Goal: Transaction & Acquisition: Purchase product/service

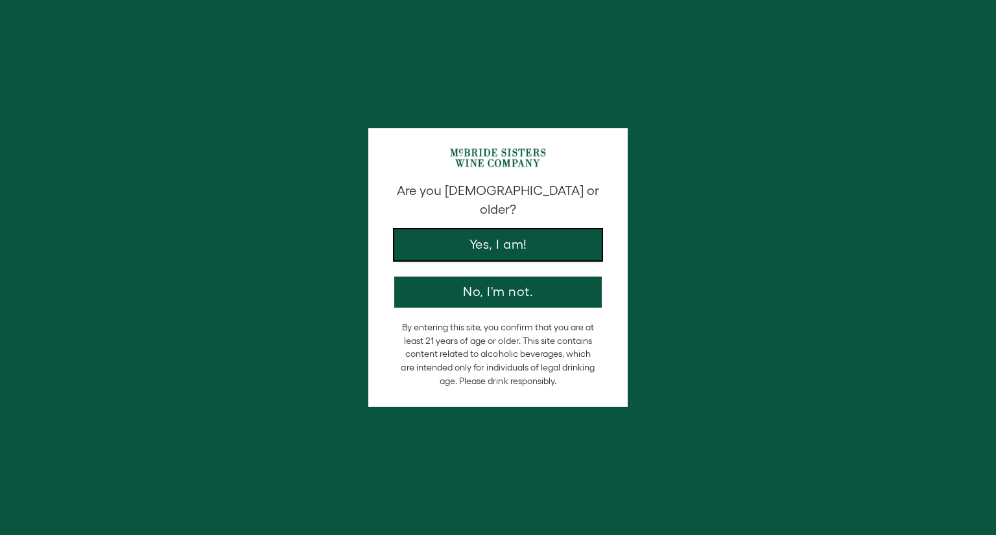
click at [526, 236] on button "Yes, I am!" at bounding box center [497, 244] width 207 height 31
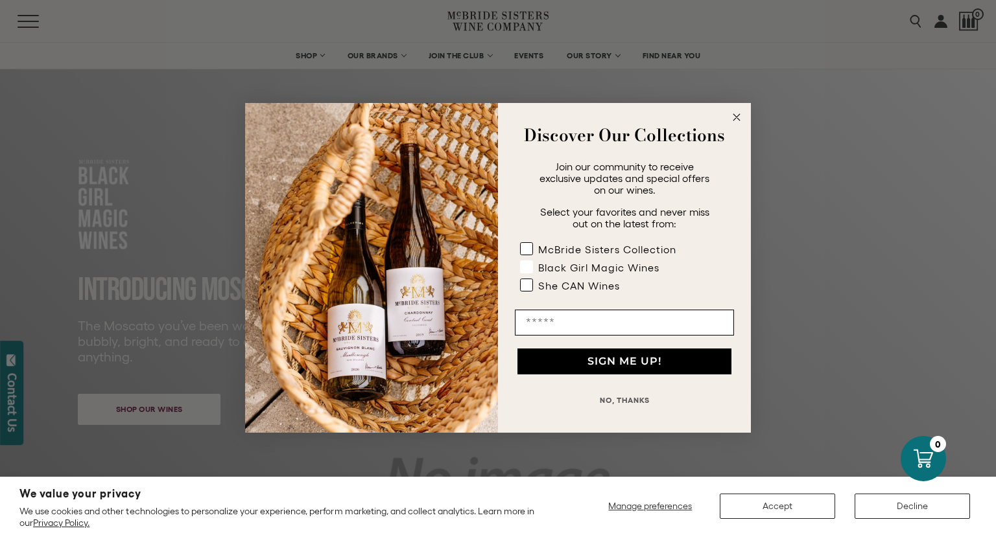
click at [523, 262] on rect "POPUP Form" at bounding box center [526, 267] width 12 height 12
click at [638, 394] on button "NO, THANKS" at bounding box center [624, 401] width 219 height 26
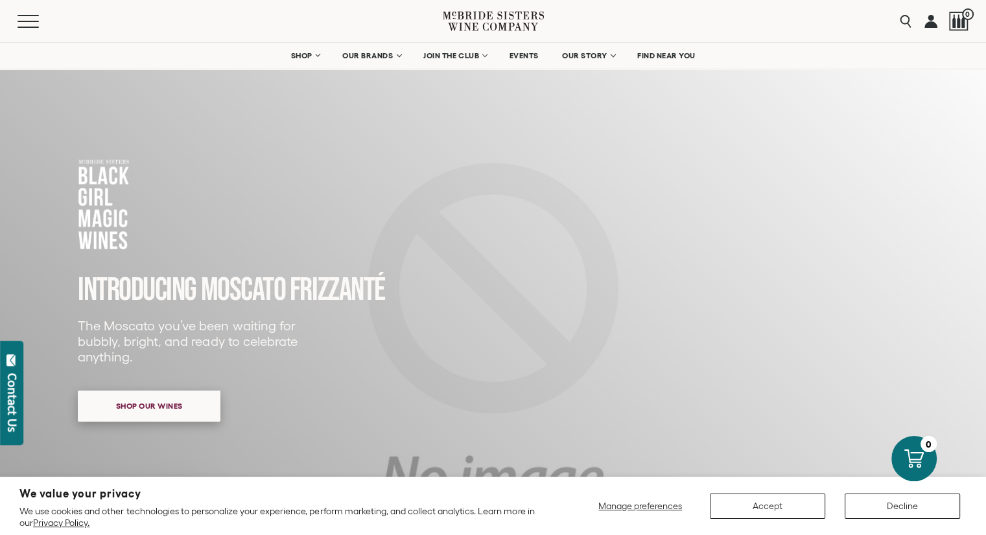
click at [127, 406] on span "Shop our wines" at bounding box center [149, 405] width 112 height 25
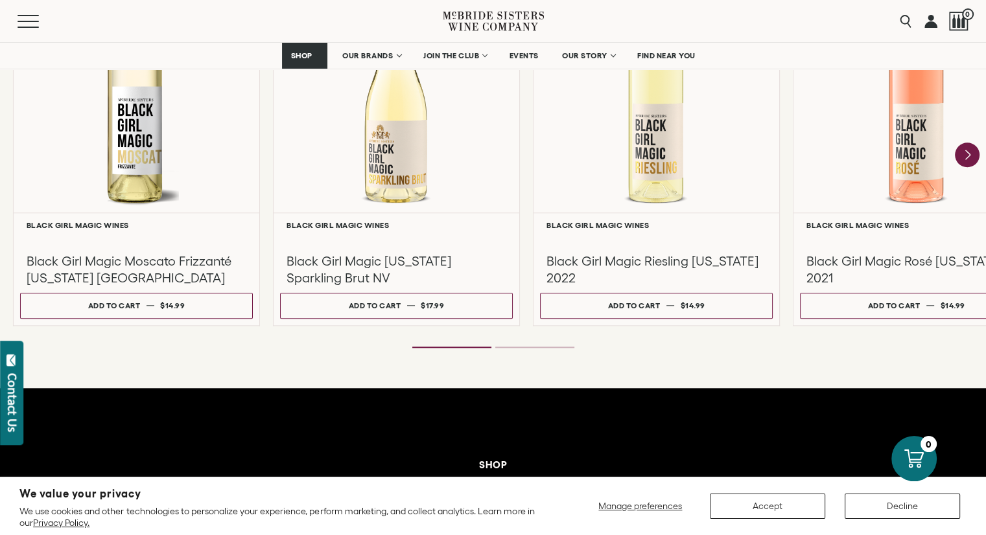
scroll to position [1183, 0]
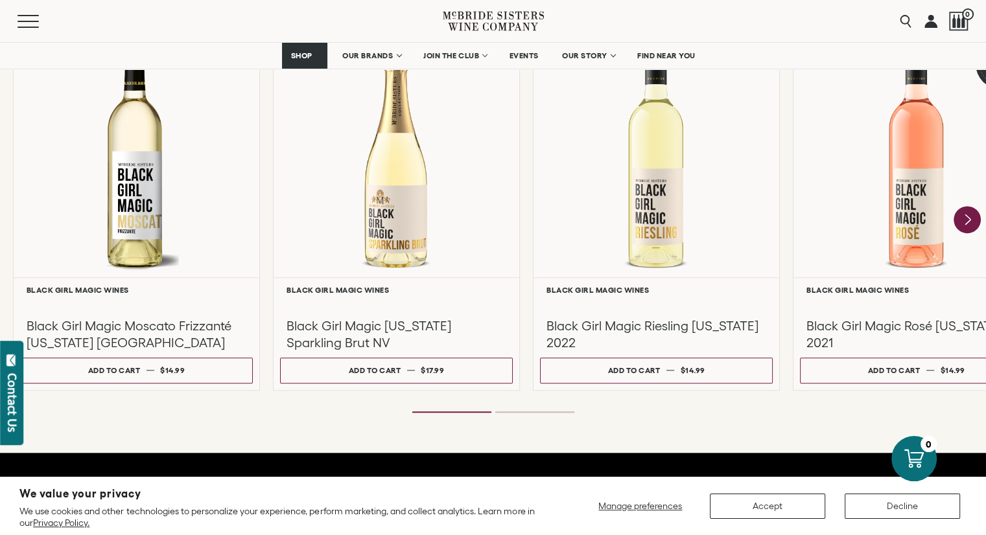
click at [966, 218] on icon "Next" at bounding box center [967, 220] width 5 height 10
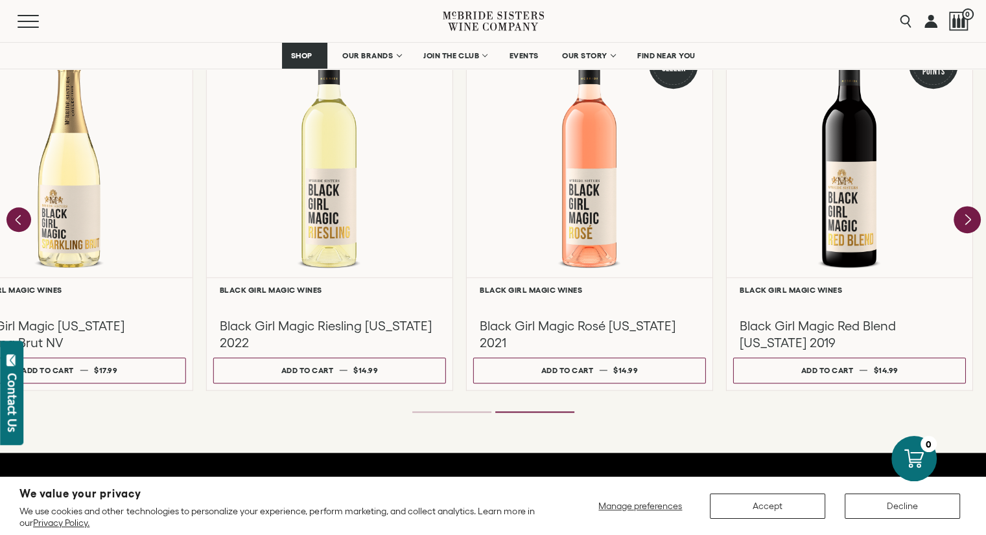
click at [0, 0] on div "Liquid error (snippets/component__lazyload-image line 33): height must be a num…" at bounding box center [0, 0] width 0 height 0
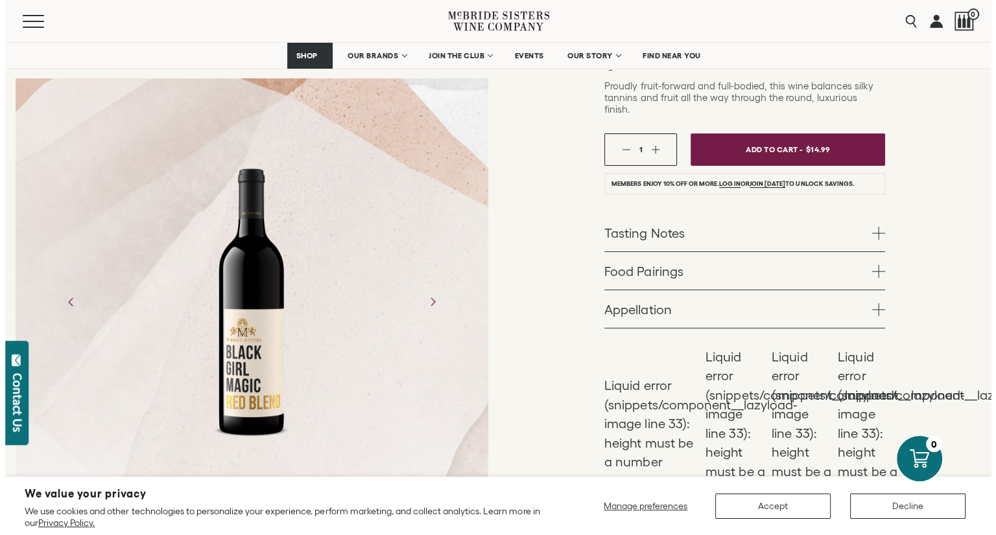
scroll to position [259, 0]
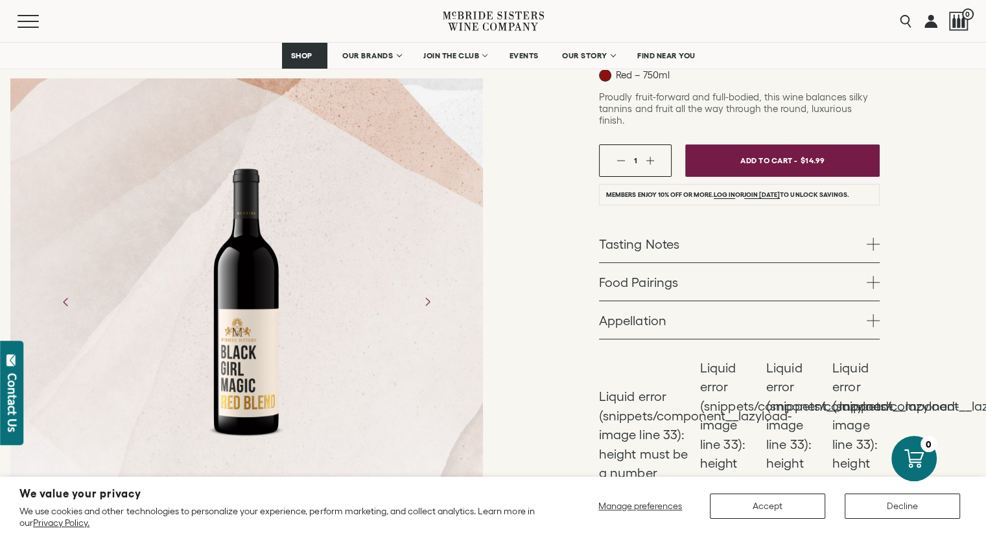
click at [651, 156] on button "button" at bounding box center [650, 160] width 8 height 8
click at [774, 151] on span "Add To Cart -" at bounding box center [768, 160] width 60 height 19
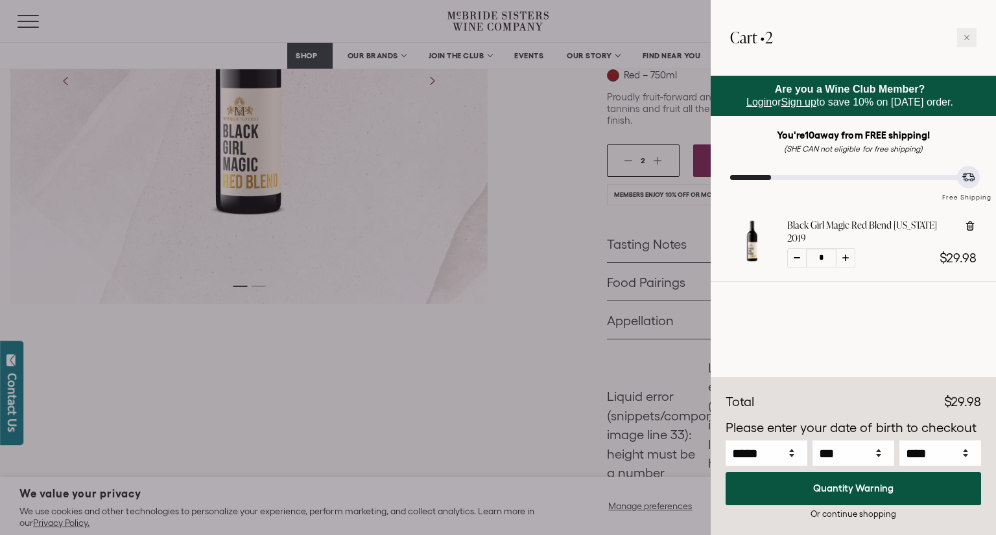
click at [471, 364] on div at bounding box center [498, 267] width 996 height 535
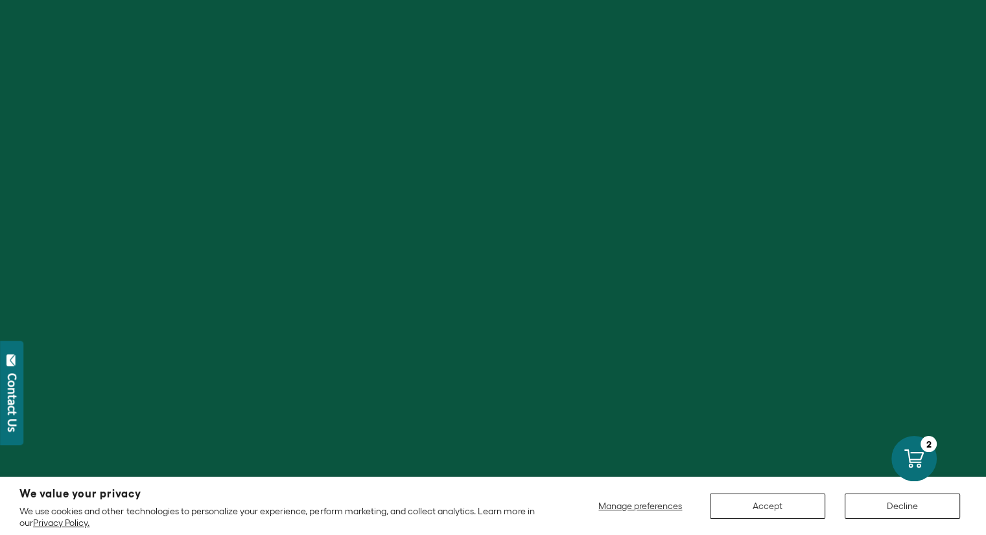
scroll to position [1183, 0]
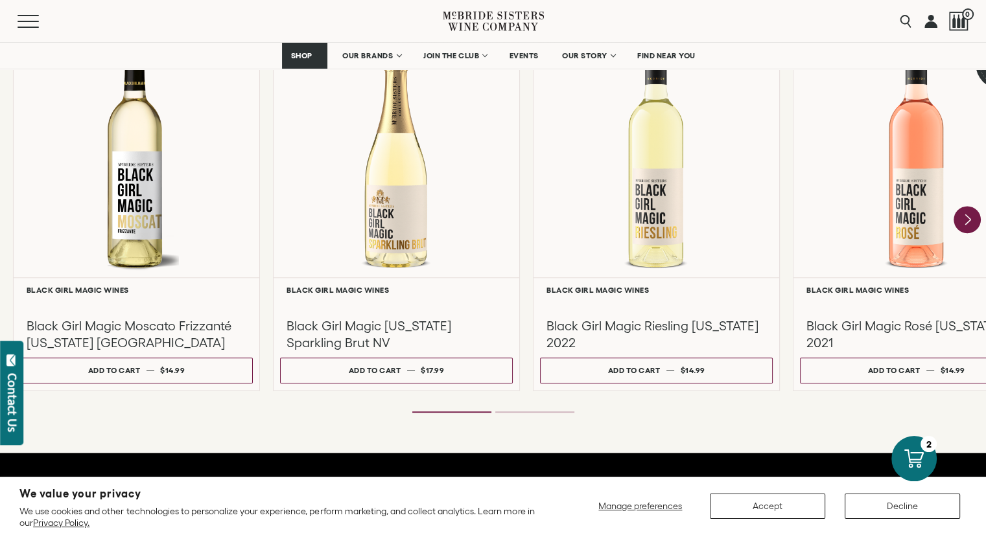
click at [970, 222] on icon "Next" at bounding box center [966, 220] width 27 height 27
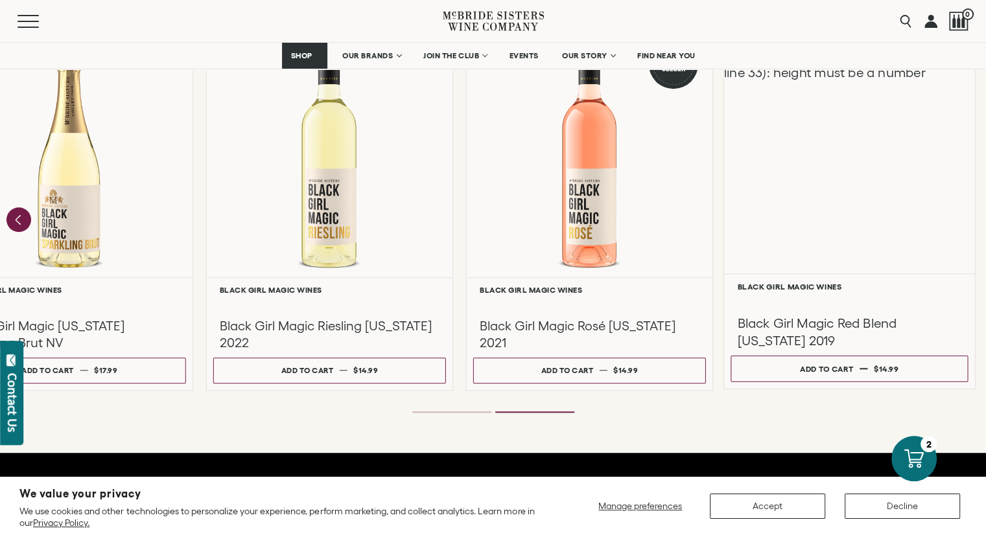
click at [970, 223] on div "Liquid error (snippets/component__lazyload-image line 33): height must be a num…" at bounding box center [849, 149] width 251 height 250
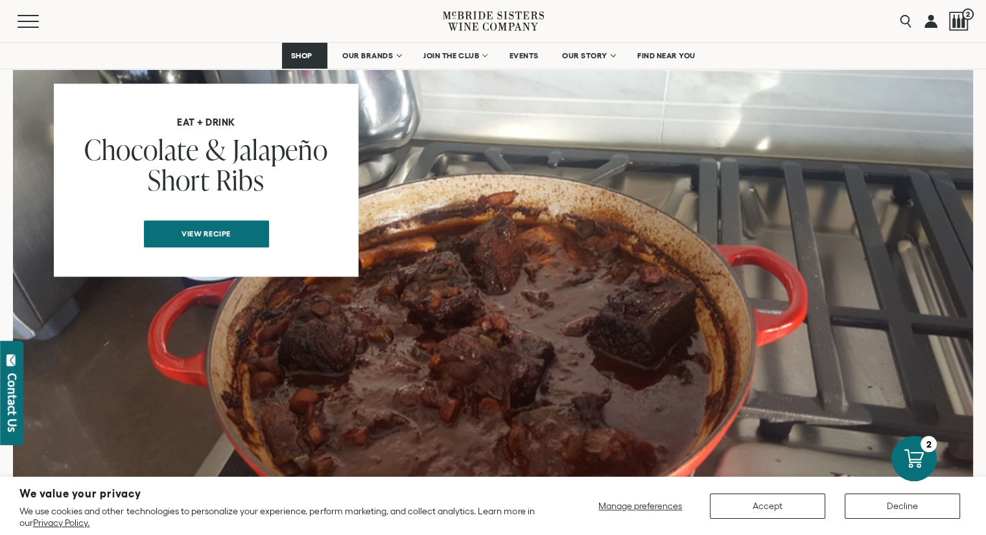
scroll to position [1232, 0]
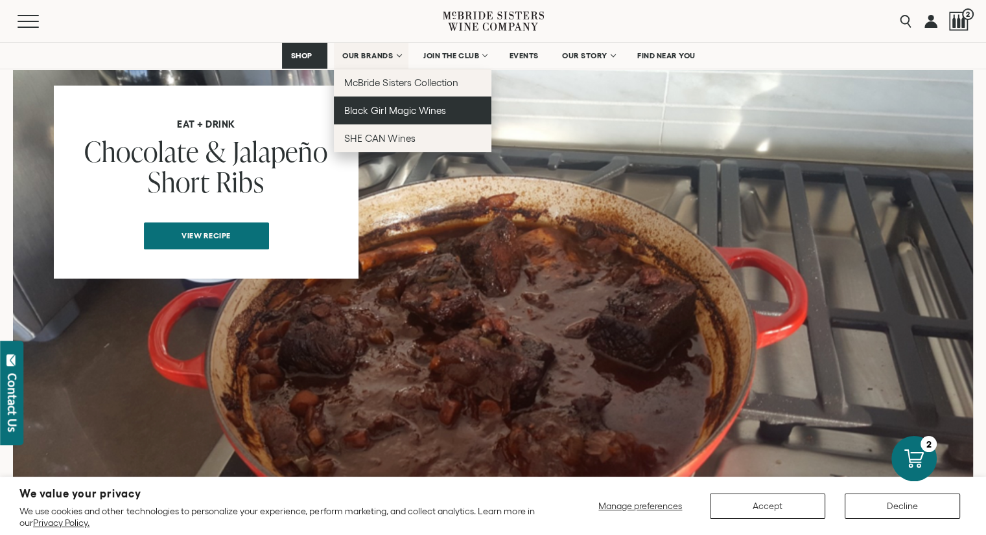
click at [399, 108] on span "Black Girl Magic Wines" at bounding box center [394, 110] width 101 height 11
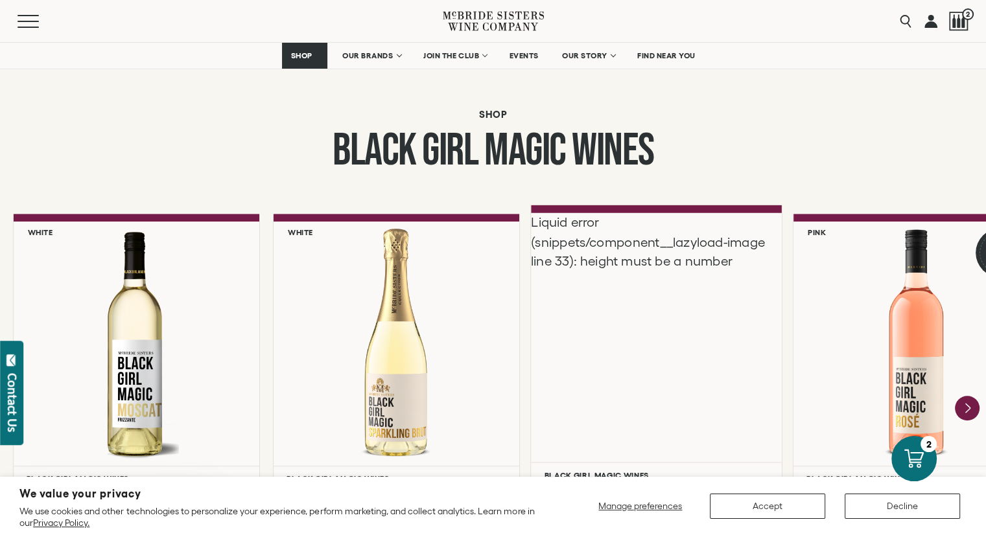
scroll to position [1167, 0]
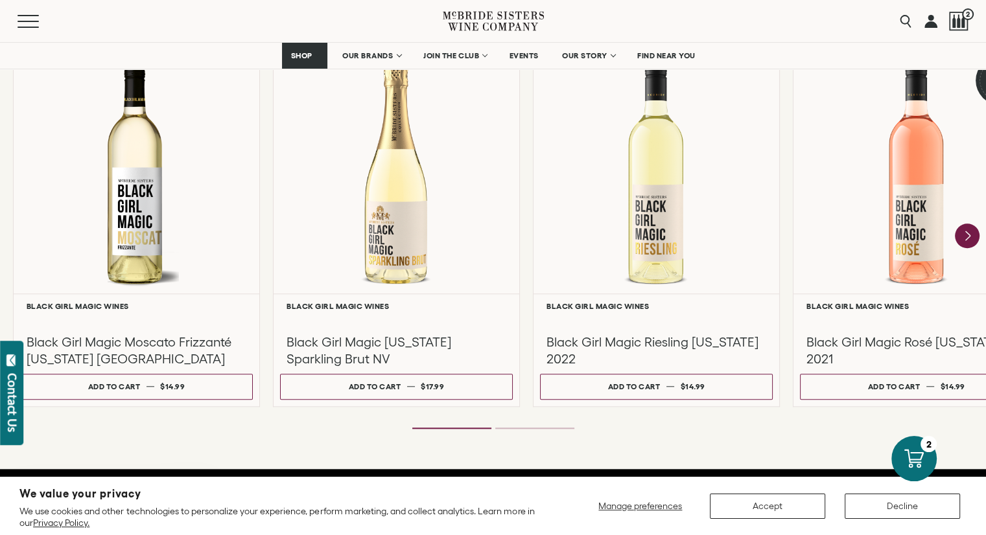
click at [543, 432] on div "**********" at bounding box center [493, 180] width 986 height 579
click at [543, 426] on ol at bounding box center [493, 428] width 519 height 5
click at [436, 430] on ol at bounding box center [493, 428] width 519 height 5
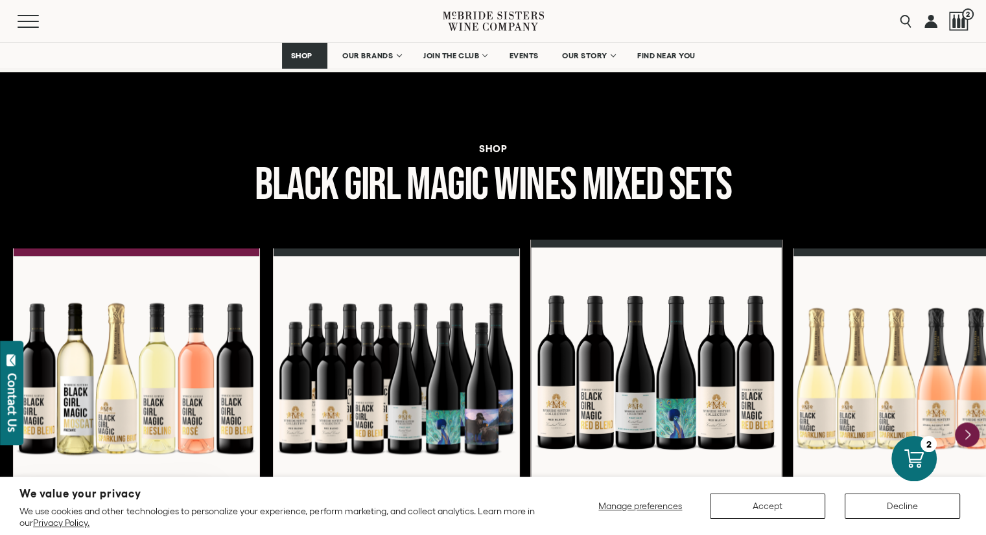
scroll to position [1685, 0]
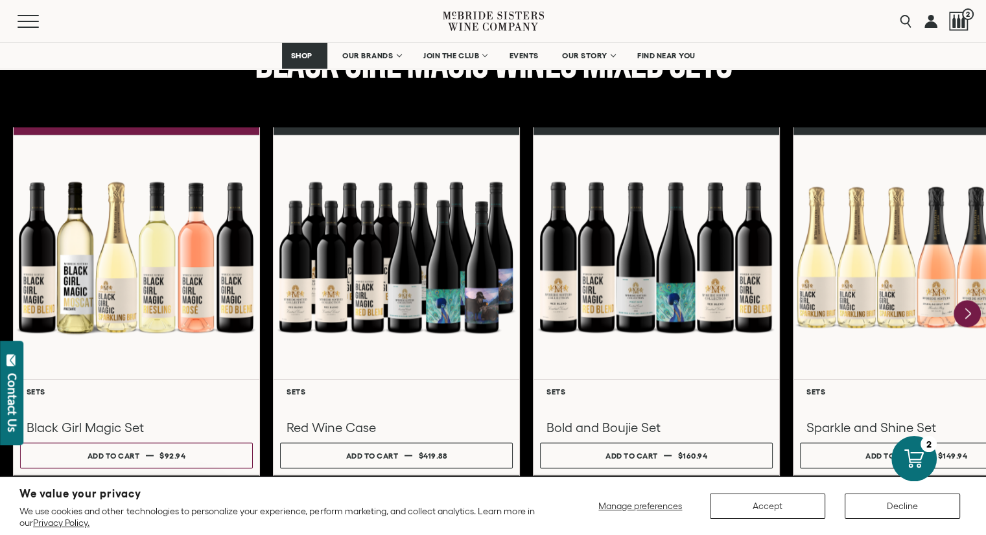
click at [968, 307] on icon "Next" at bounding box center [966, 313] width 27 height 27
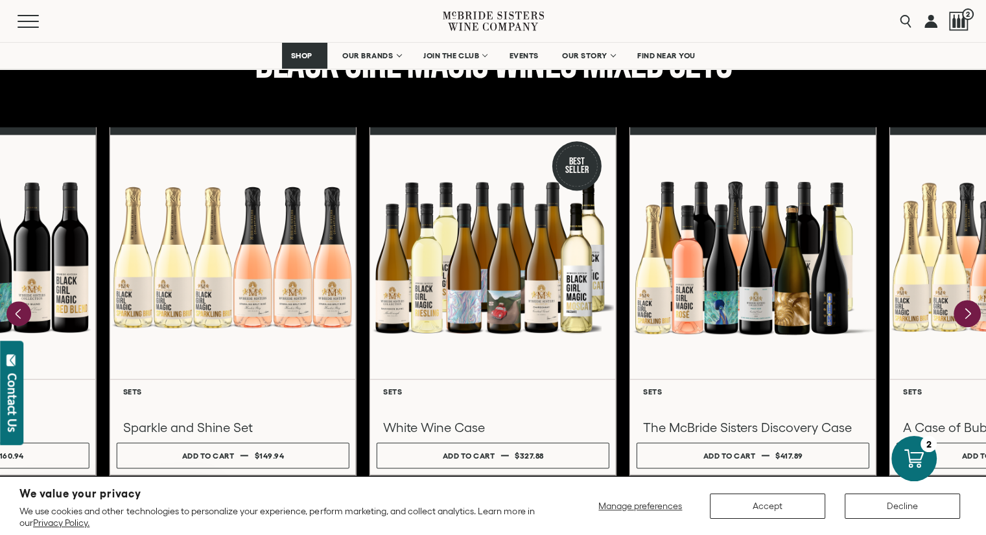
click at [968, 307] on icon "Next" at bounding box center [966, 313] width 27 height 27
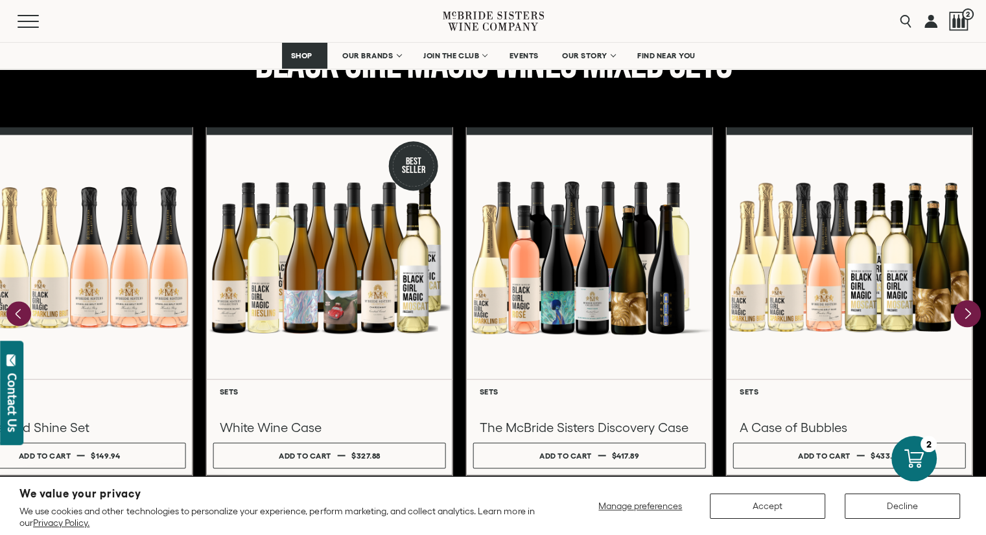
click at [968, 307] on div at bounding box center [850, 257] width 246 height 244
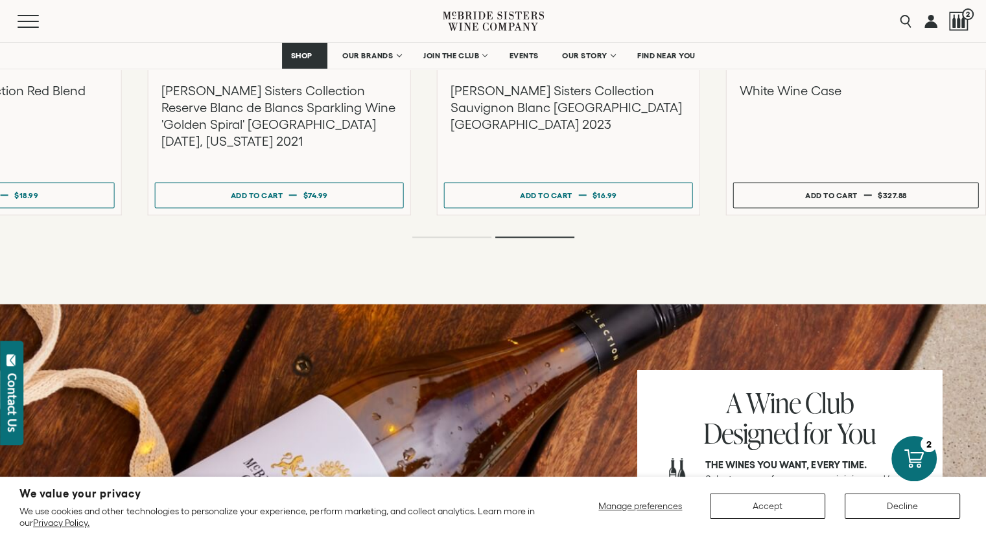
scroll to position [1685, 0]
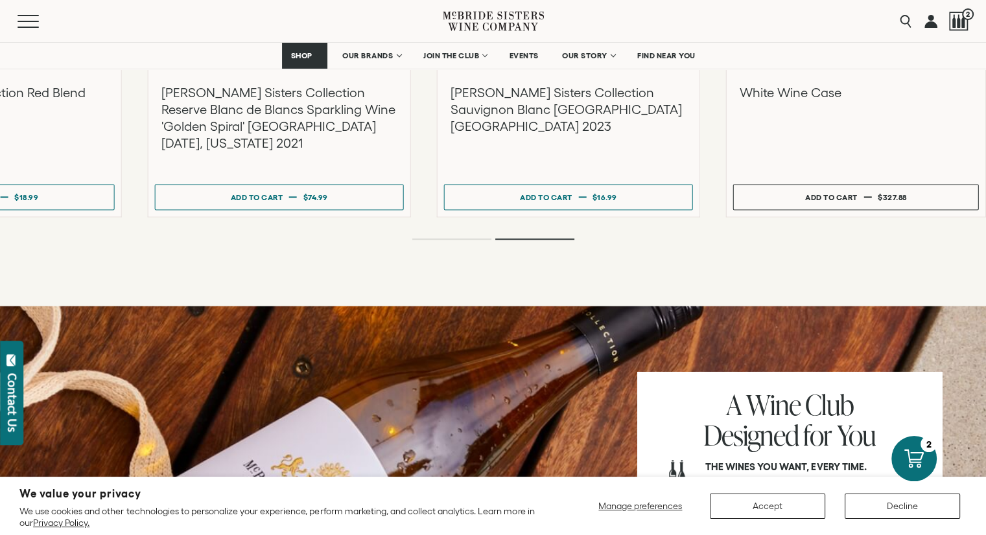
click at [929, 28] on link at bounding box center [930, 21] width 13 height 42
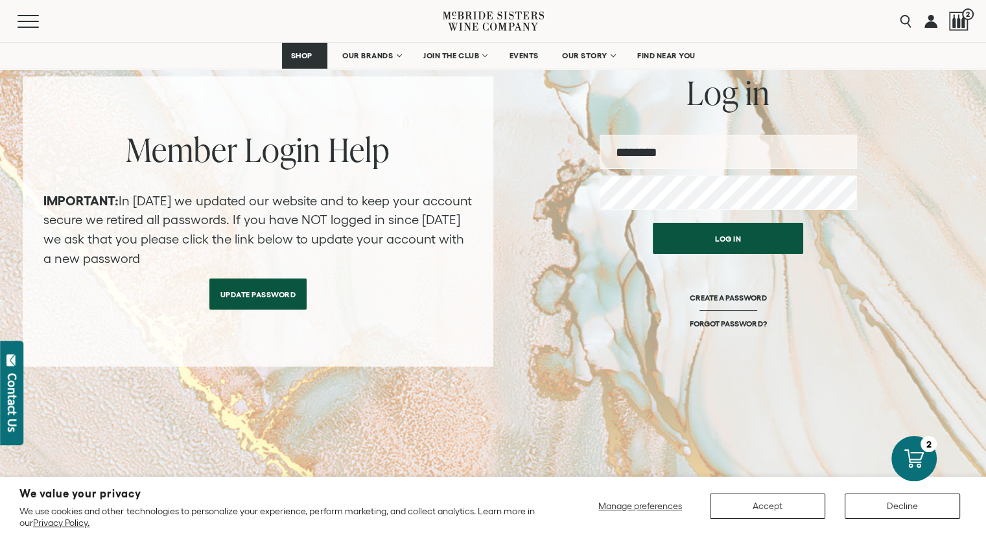
scroll to position [65, 0]
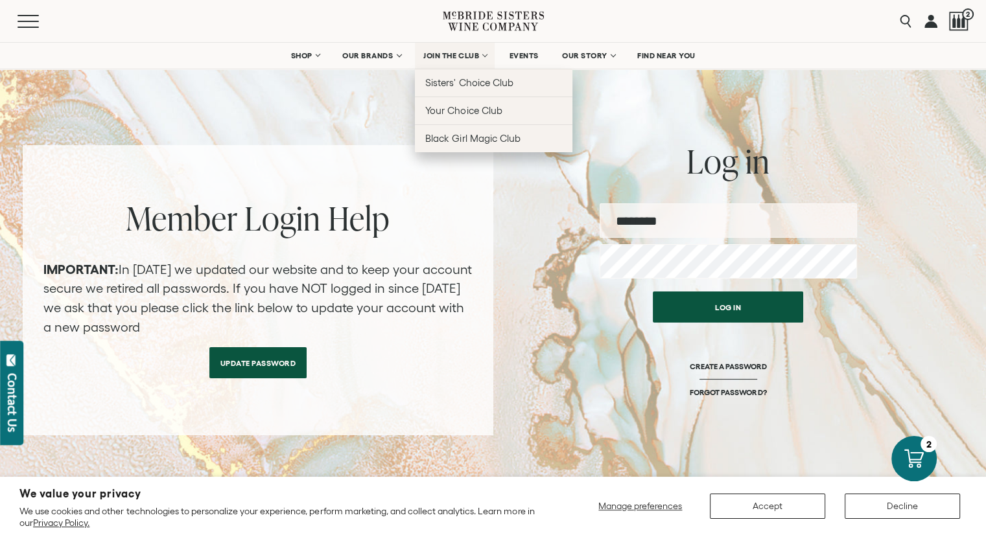
click at [473, 53] on span "JOIN THE CLUB" at bounding box center [451, 55] width 56 height 9
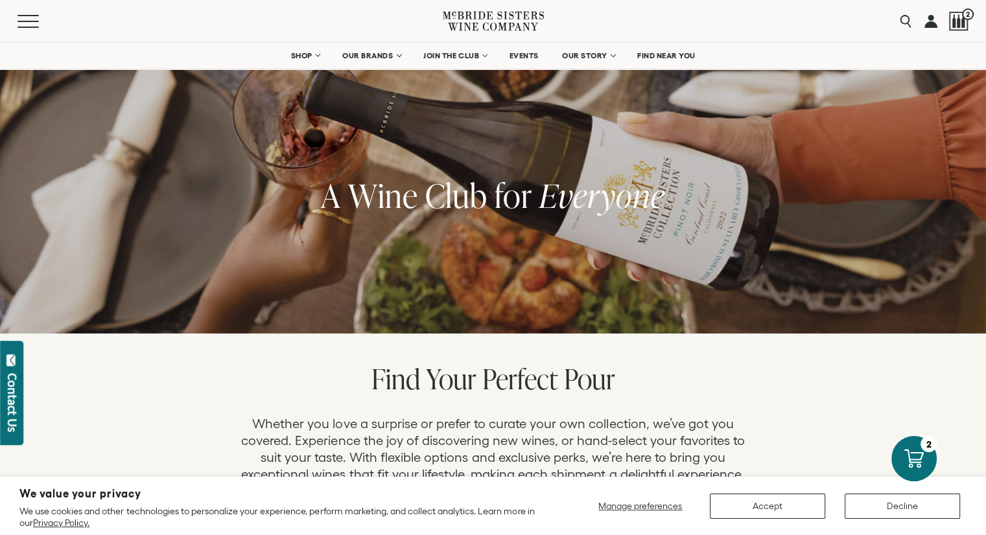
click at [924, 18] on link at bounding box center [930, 21] width 13 height 42
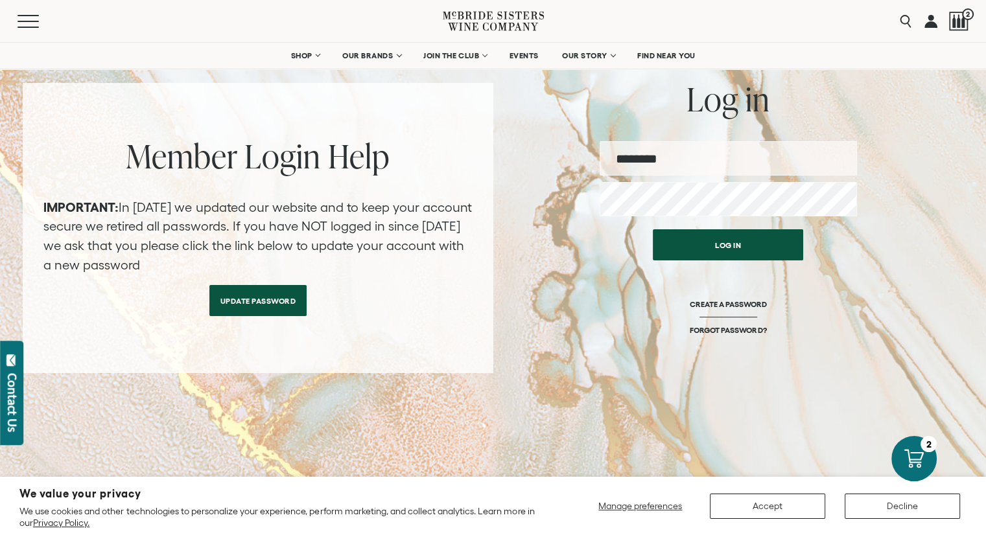
scroll to position [130, 0]
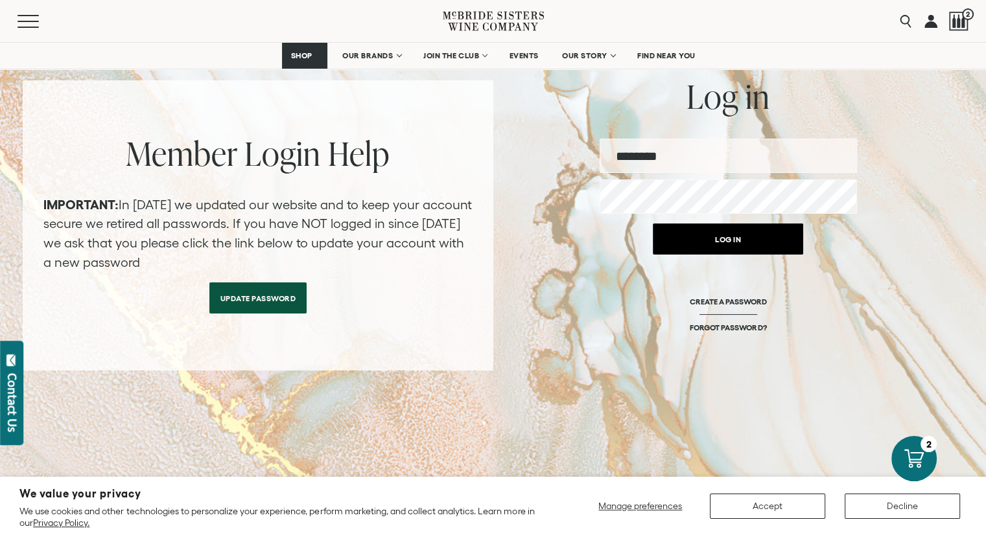
click at [710, 249] on button "Log in" at bounding box center [728, 239] width 150 height 31
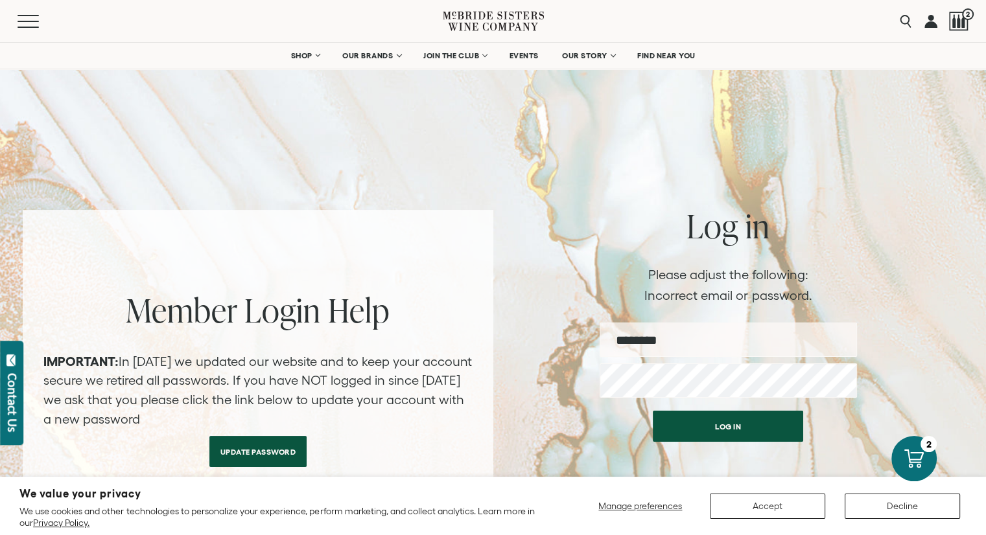
click at [252, 458] on link "Update Password" at bounding box center [258, 451] width 98 height 31
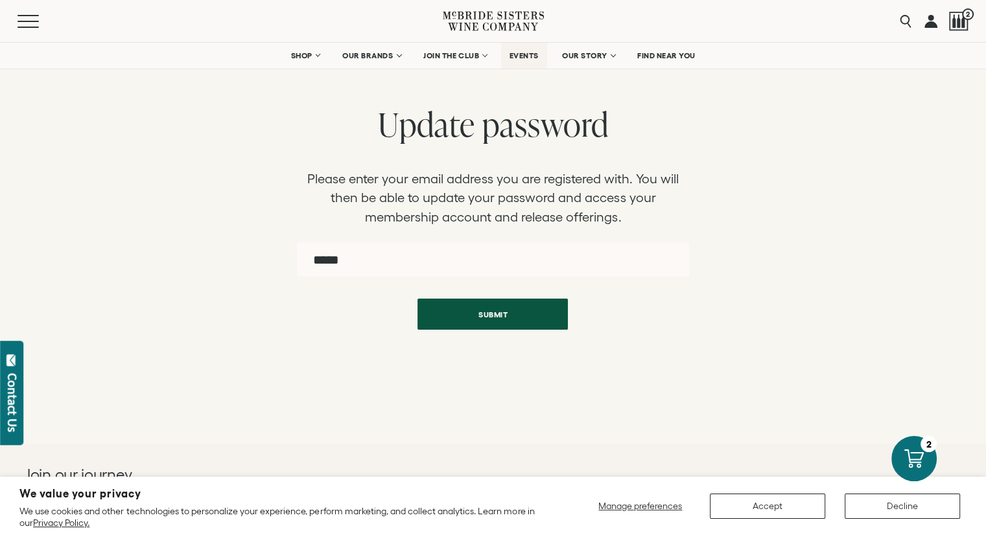
click at [531, 58] on span "EVENTS" at bounding box center [523, 55] width 29 height 9
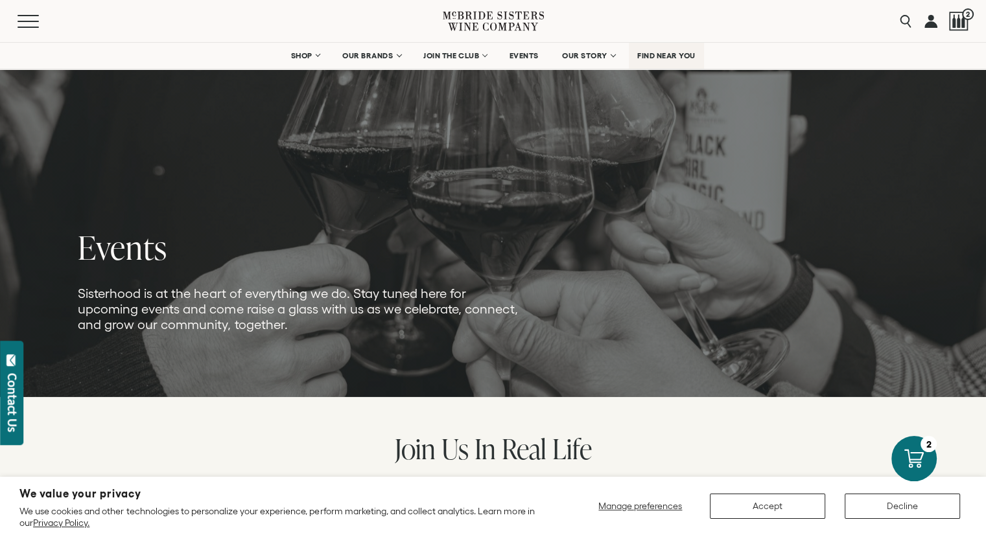
click at [661, 56] on span "FIND NEAR YOU" at bounding box center [666, 55] width 58 height 9
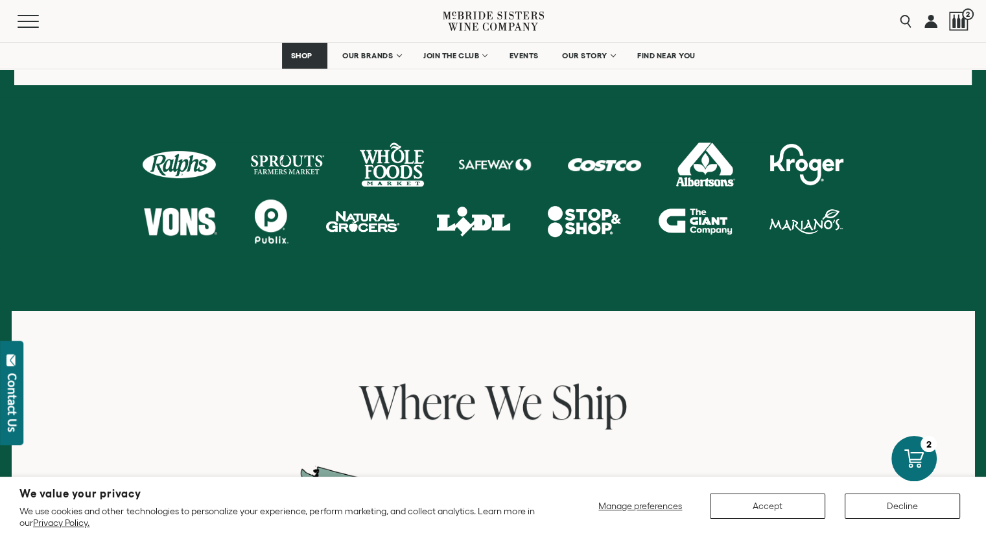
scroll to position [648, 0]
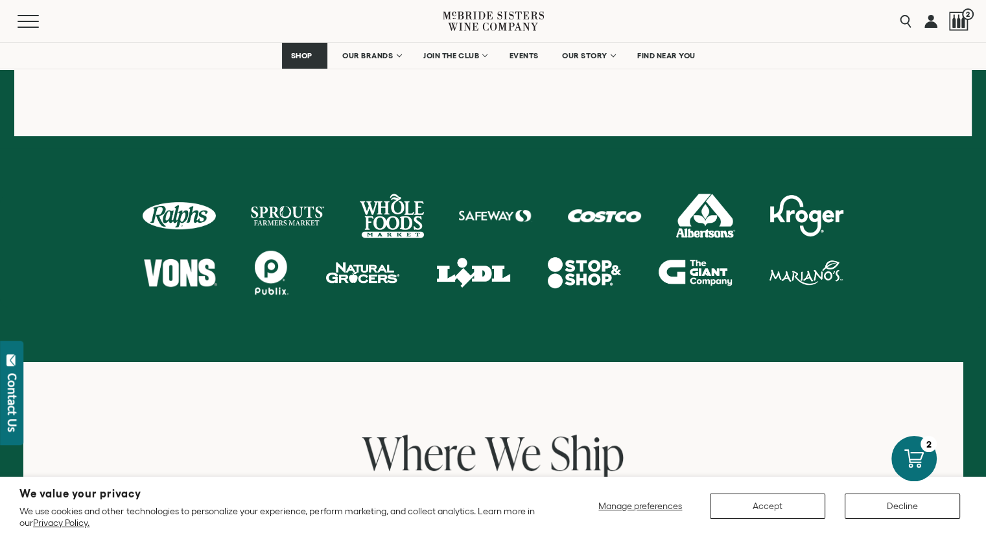
click at [290, 213] on div at bounding box center [287, 216] width 73 height 44
click at [309, 229] on div at bounding box center [287, 216] width 73 height 44
click at [312, 223] on div at bounding box center [287, 216] width 73 height 44
click at [312, 215] on div at bounding box center [287, 216] width 73 height 44
drag, startPoint x: 309, startPoint y: 214, endPoint x: 260, endPoint y: 211, distance: 48.7
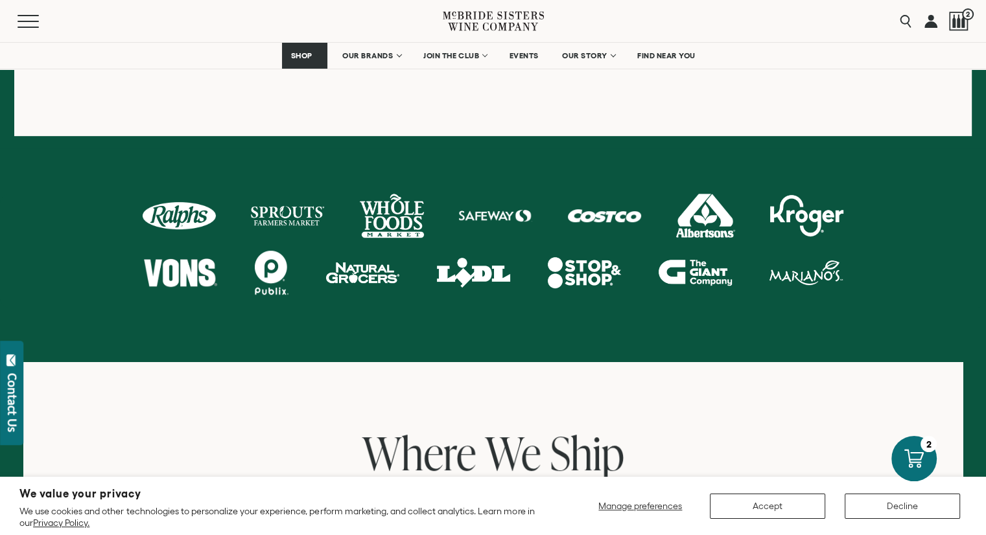
click at [260, 211] on div at bounding box center [287, 216] width 73 height 44
drag, startPoint x: 282, startPoint y: 215, endPoint x: 653, endPoint y: 371, distance: 402.9
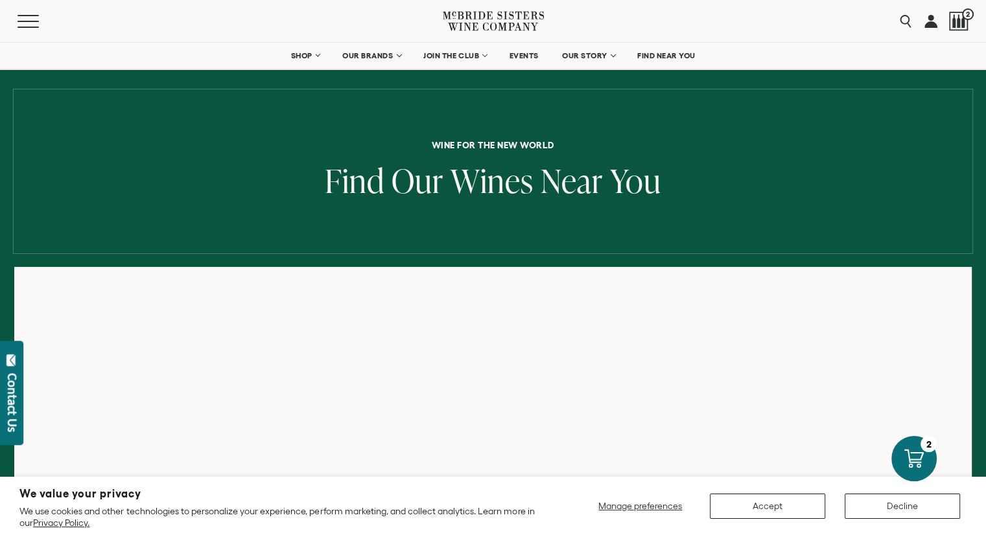
scroll to position [0, 0]
